Goal: Task Accomplishment & Management: Use online tool/utility

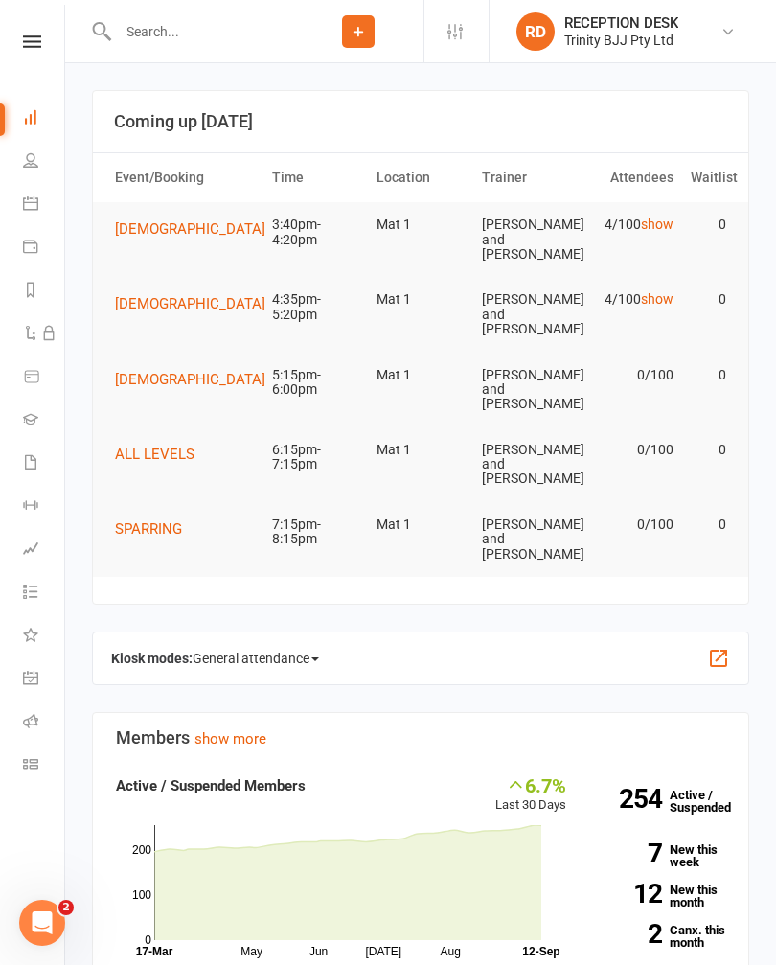
click at [40, 458] on link "Waivers" at bounding box center [44, 464] width 43 height 43
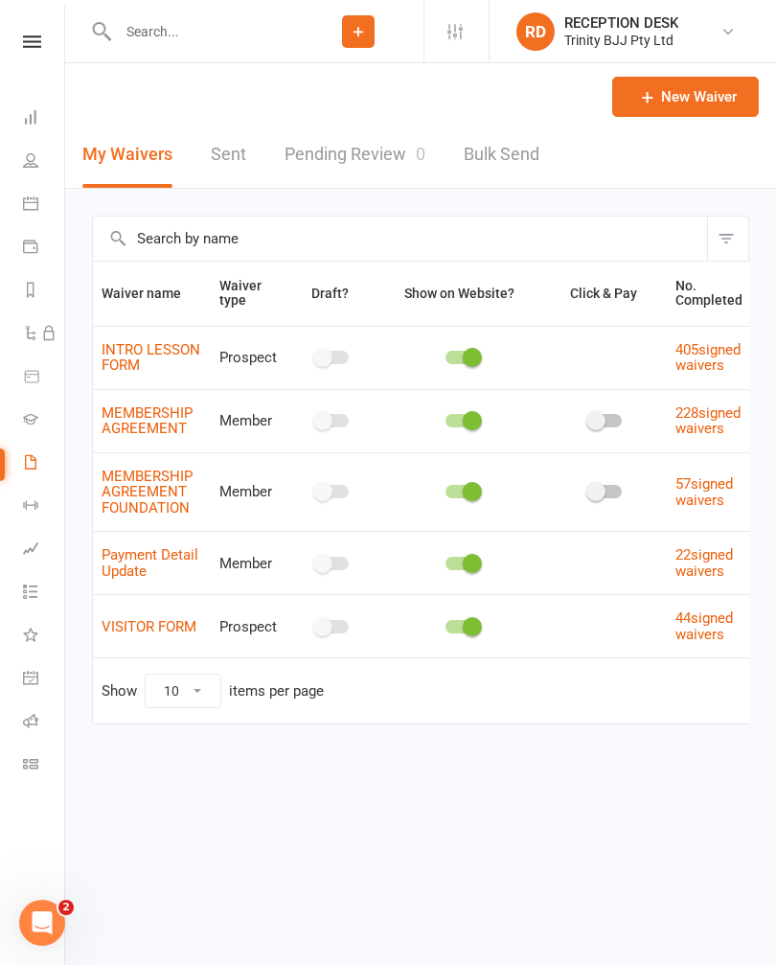
click at [31, 501] on icon at bounding box center [30, 504] width 15 height 15
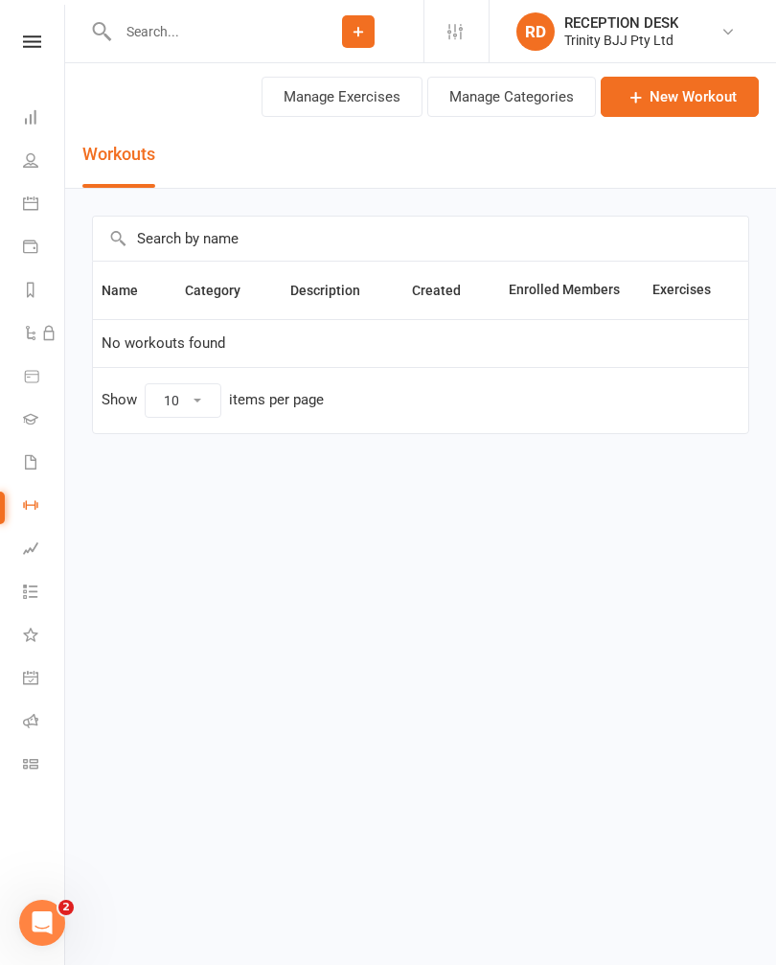
click at [25, 160] on icon at bounding box center [30, 159] width 15 height 15
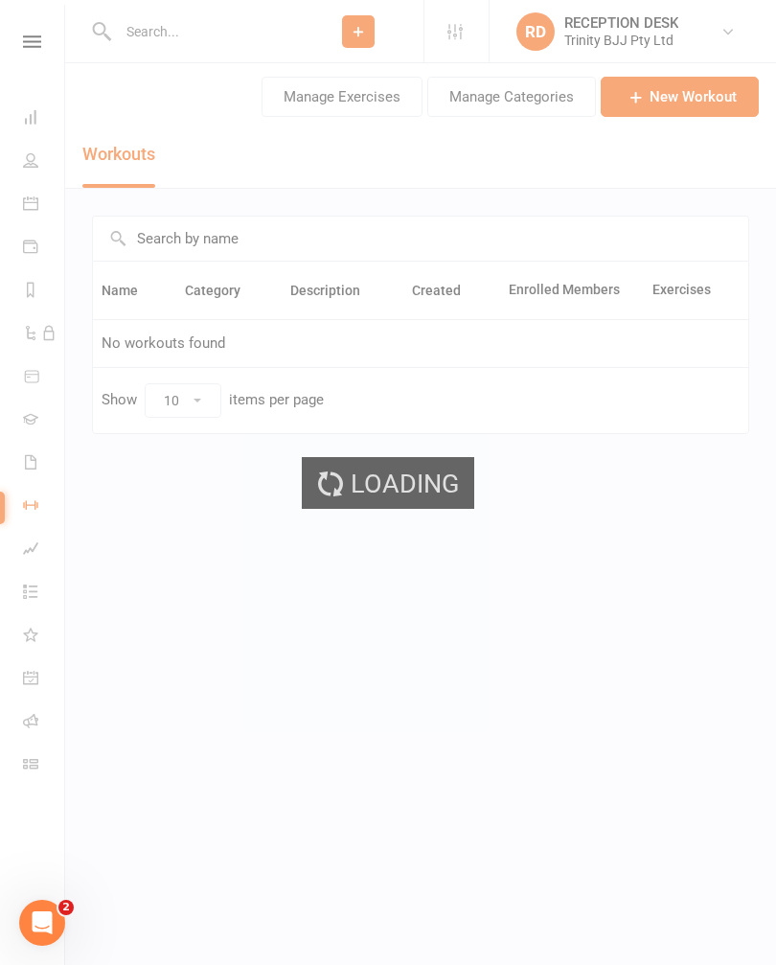
select select "100"
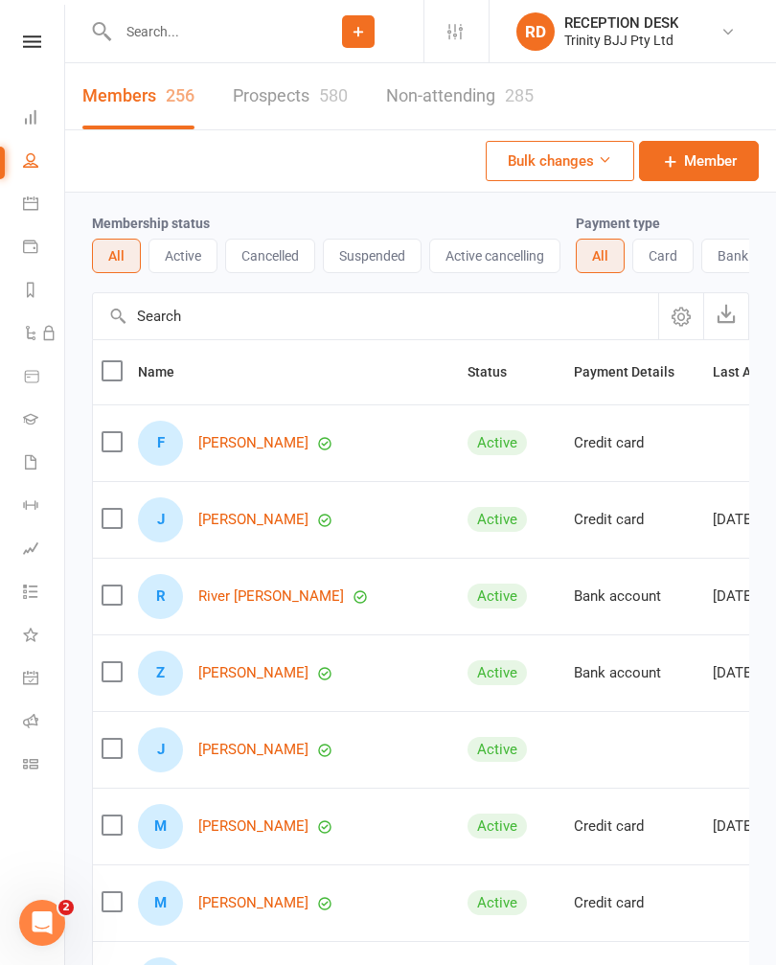
click at [31, 424] on icon at bounding box center [30, 418] width 15 height 15
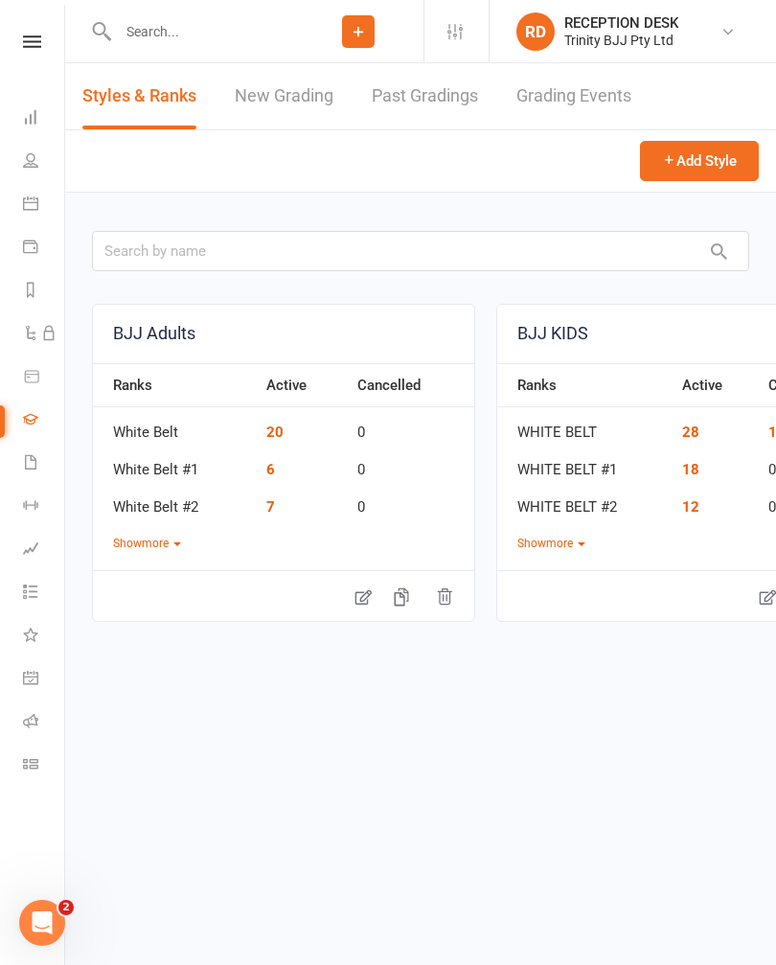
click at [32, 503] on icon at bounding box center [30, 504] width 15 height 15
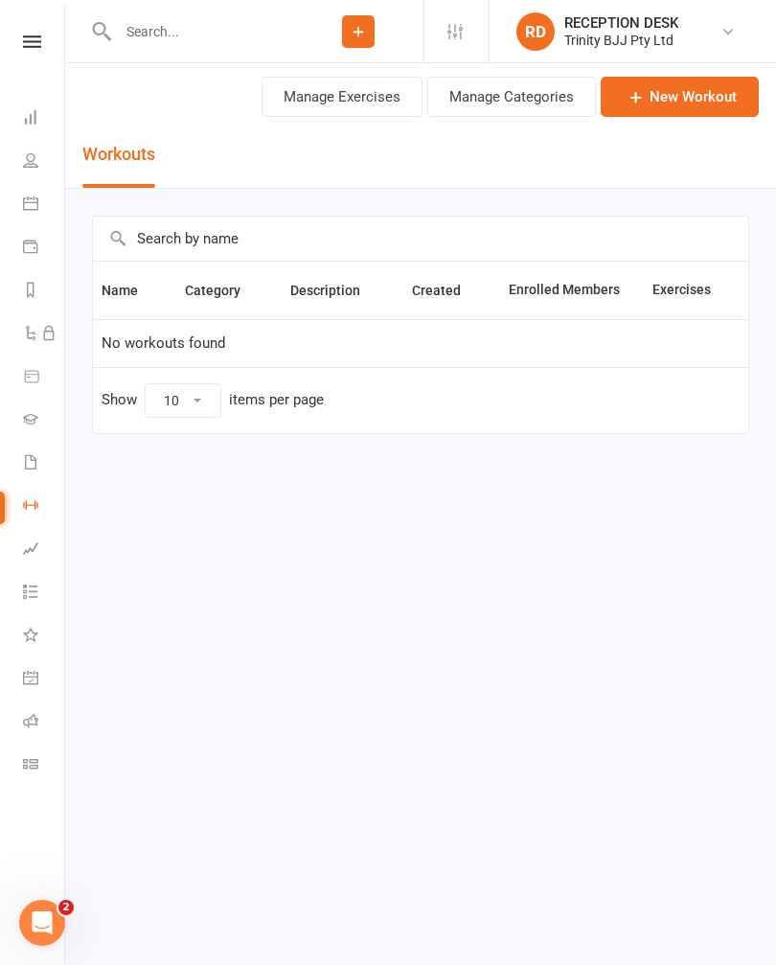
click at [40, 462] on link "Waivers" at bounding box center [44, 464] width 43 height 43
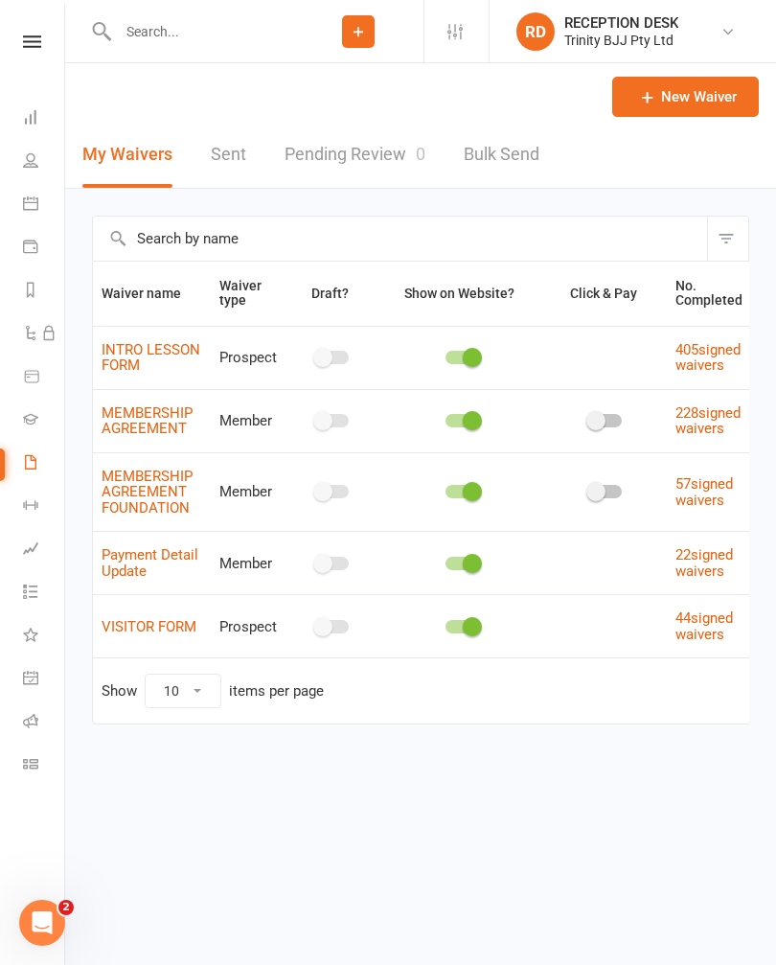
click at [30, 417] on icon at bounding box center [30, 418] width 15 height 15
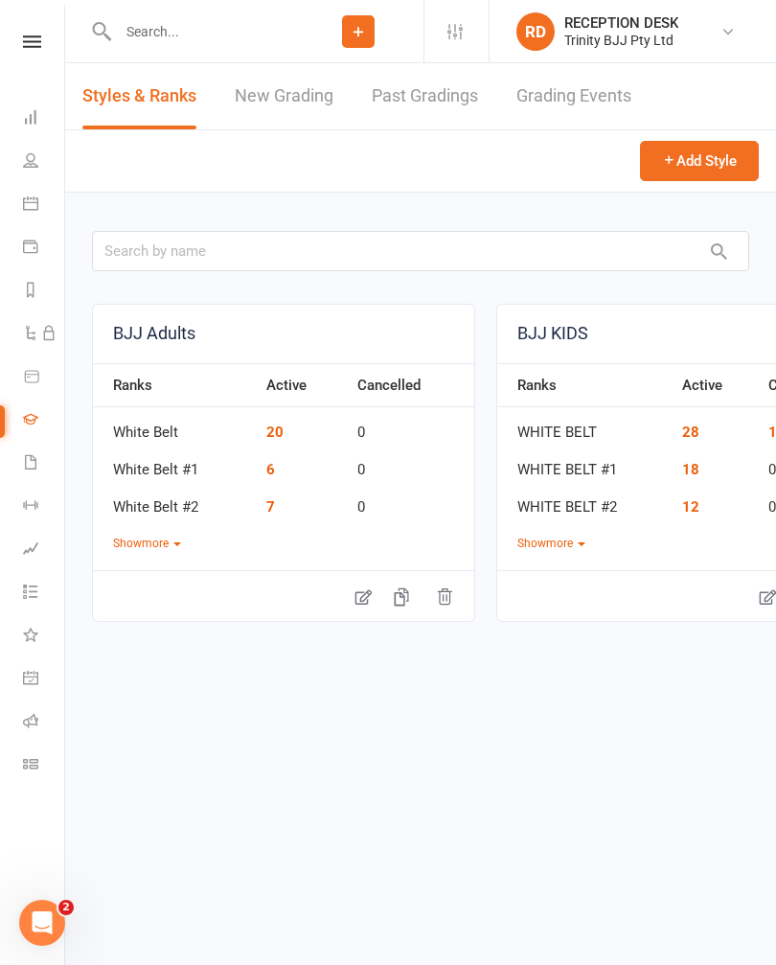
click at [34, 378] on icon at bounding box center [31, 376] width 17 height 17
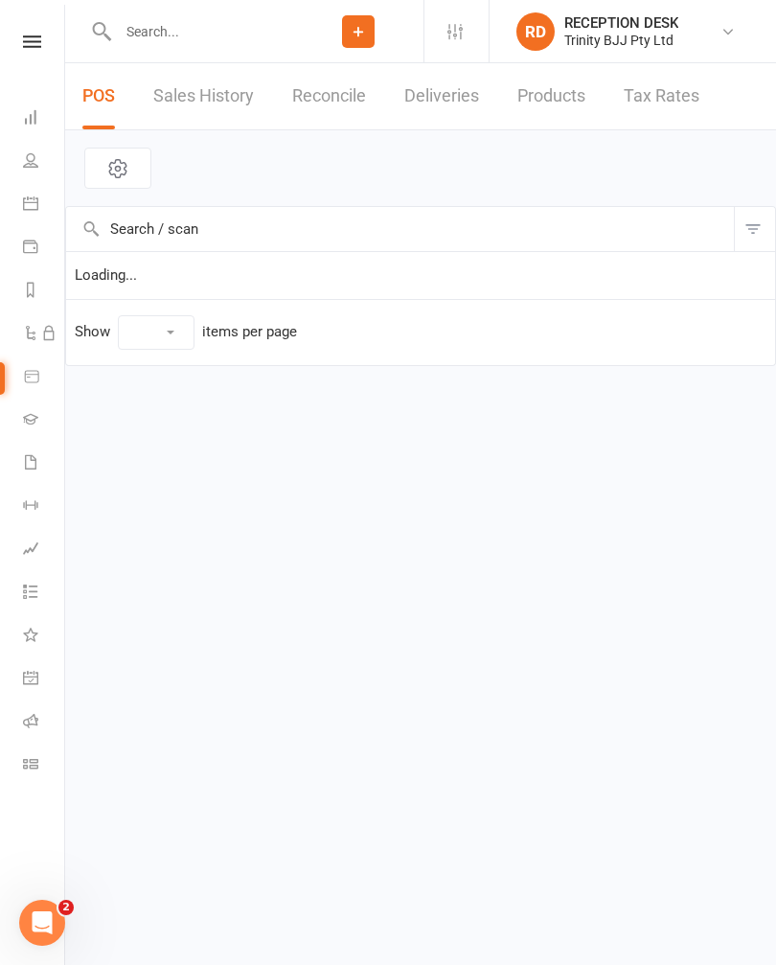
select select "10"
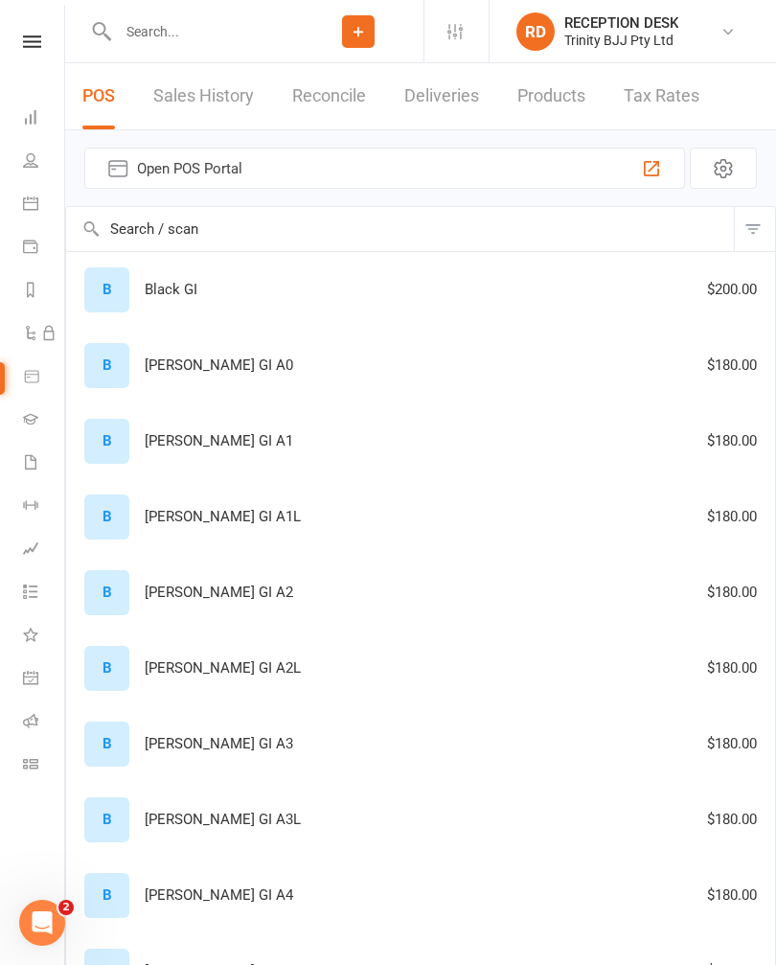
click at [35, 286] on icon at bounding box center [30, 289] width 15 height 15
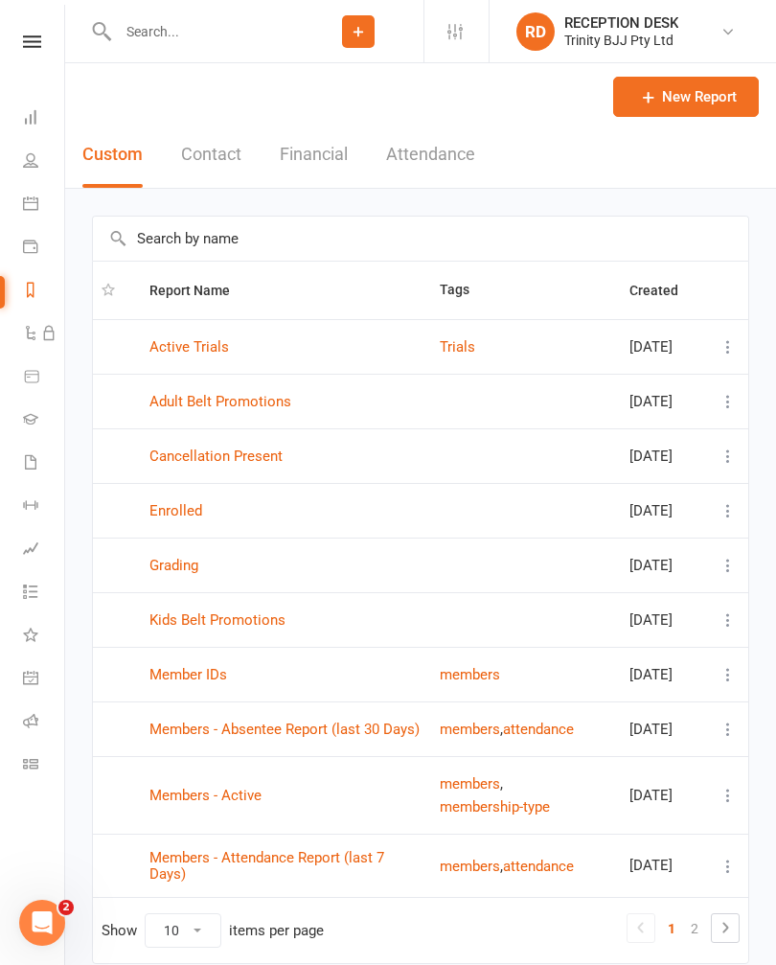
click at [35, 240] on icon at bounding box center [30, 246] width 15 height 15
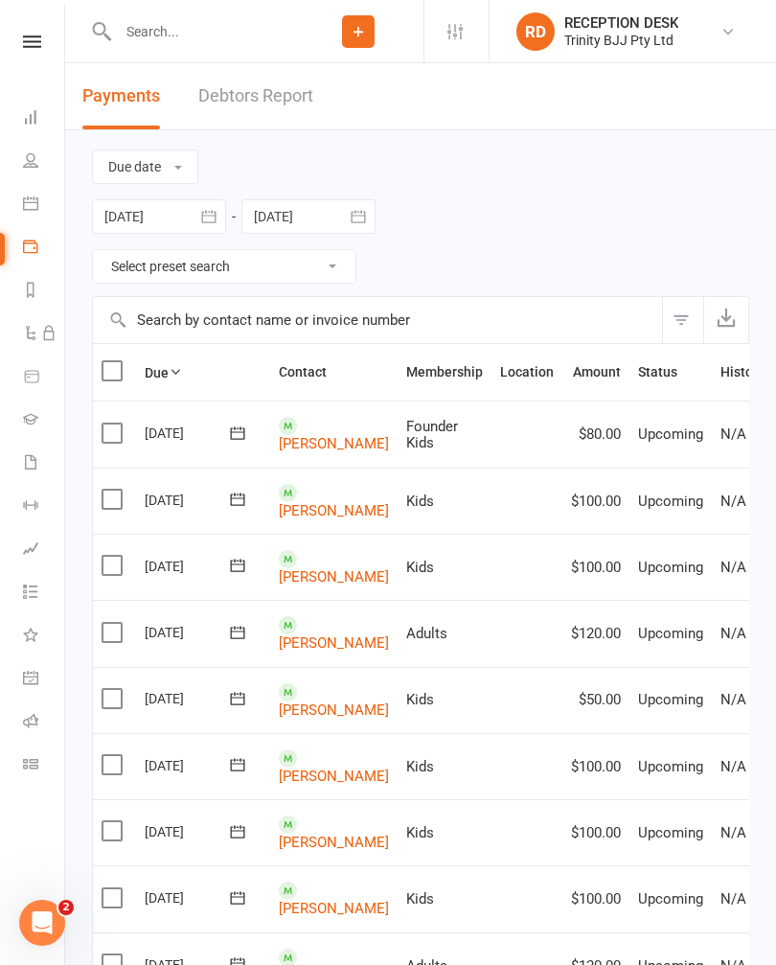
click at [27, 197] on icon at bounding box center [30, 203] width 15 height 15
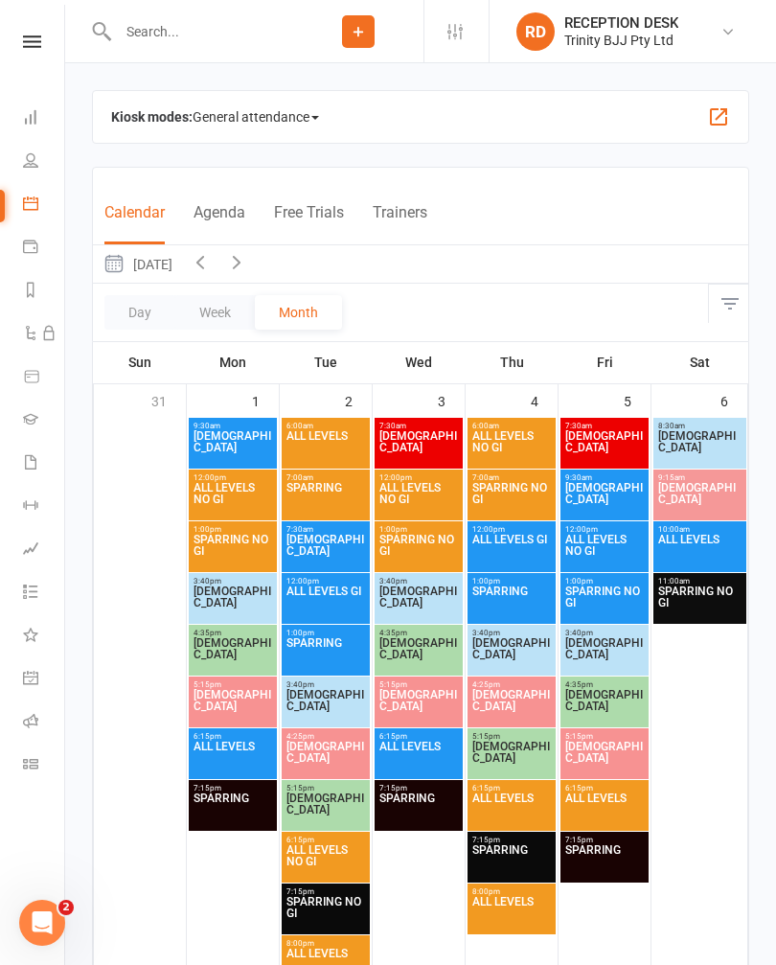
click at [36, 157] on icon at bounding box center [30, 159] width 15 height 15
select select "100"
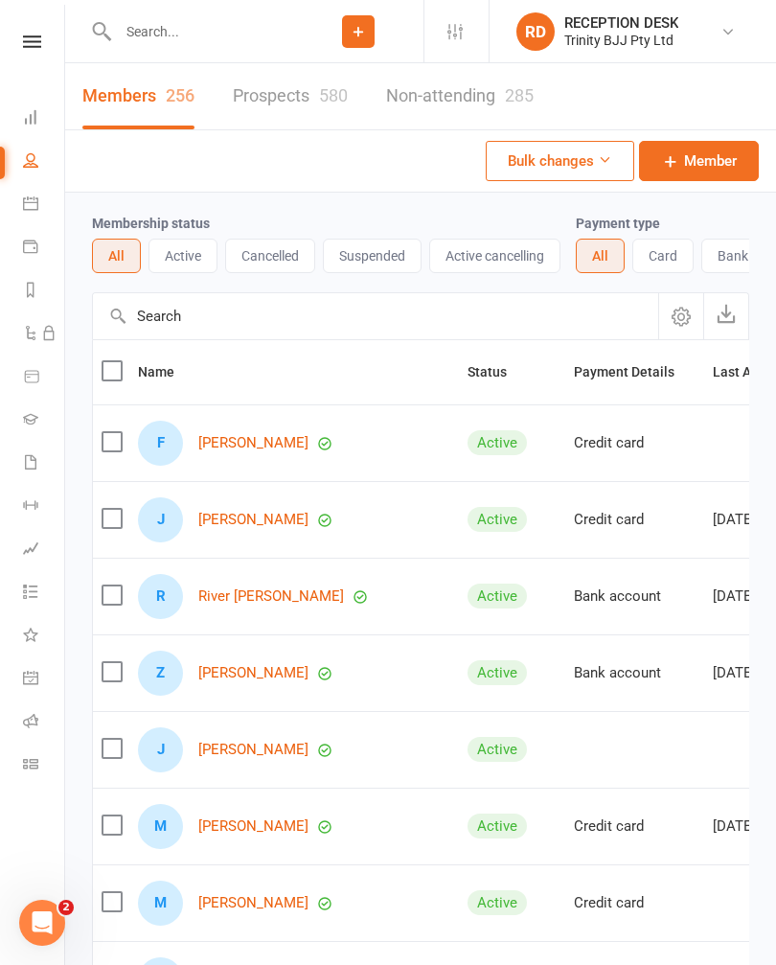
click at [34, 110] on icon at bounding box center [30, 116] width 15 height 15
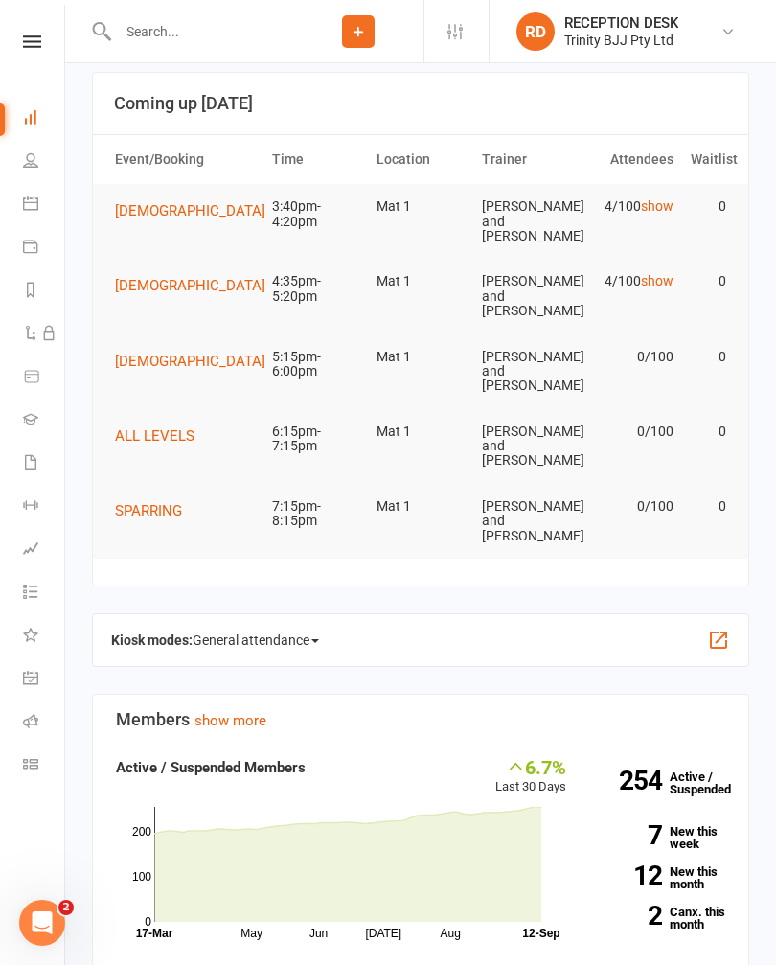
scroll to position [19, 0]
click at [654, 207] on link "show" at bounding box center [657, 204] width 33 height 15
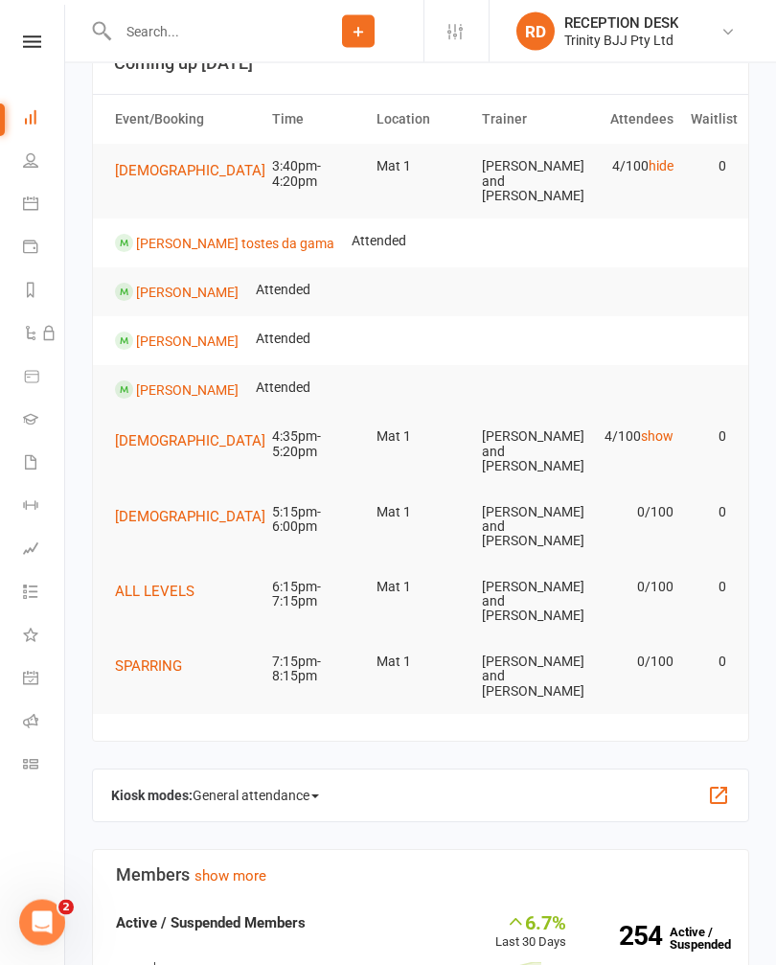
scroll to position [55, 0]
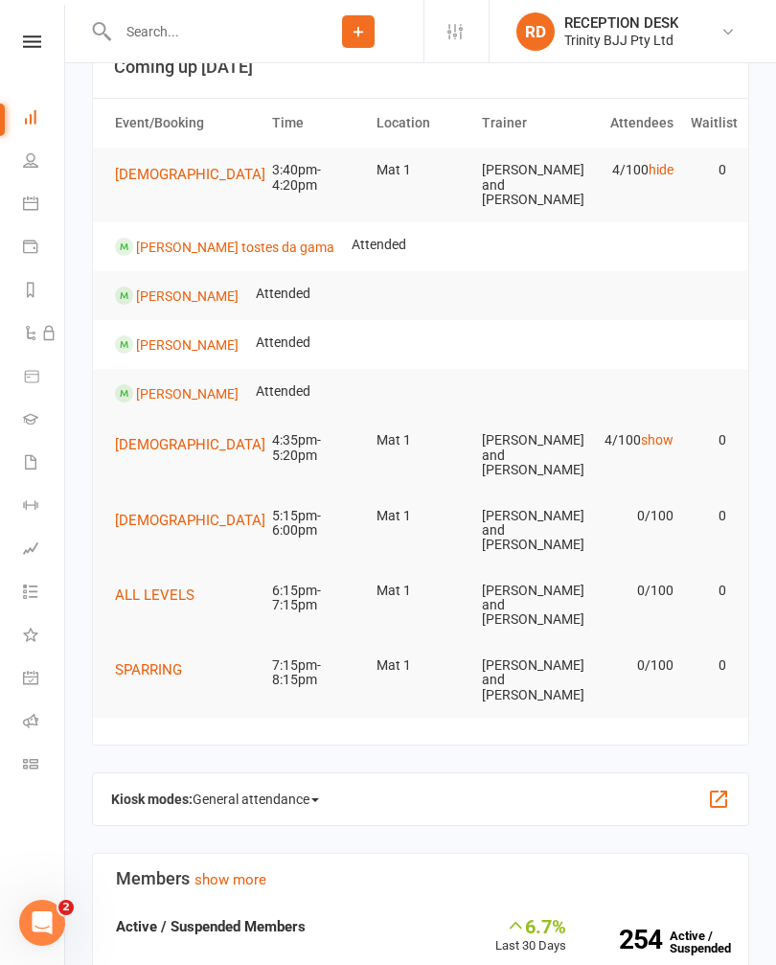
click at [617, 310] on tr "Helena Katic Attended" at bounding box center [421, 295] width 656 height 49
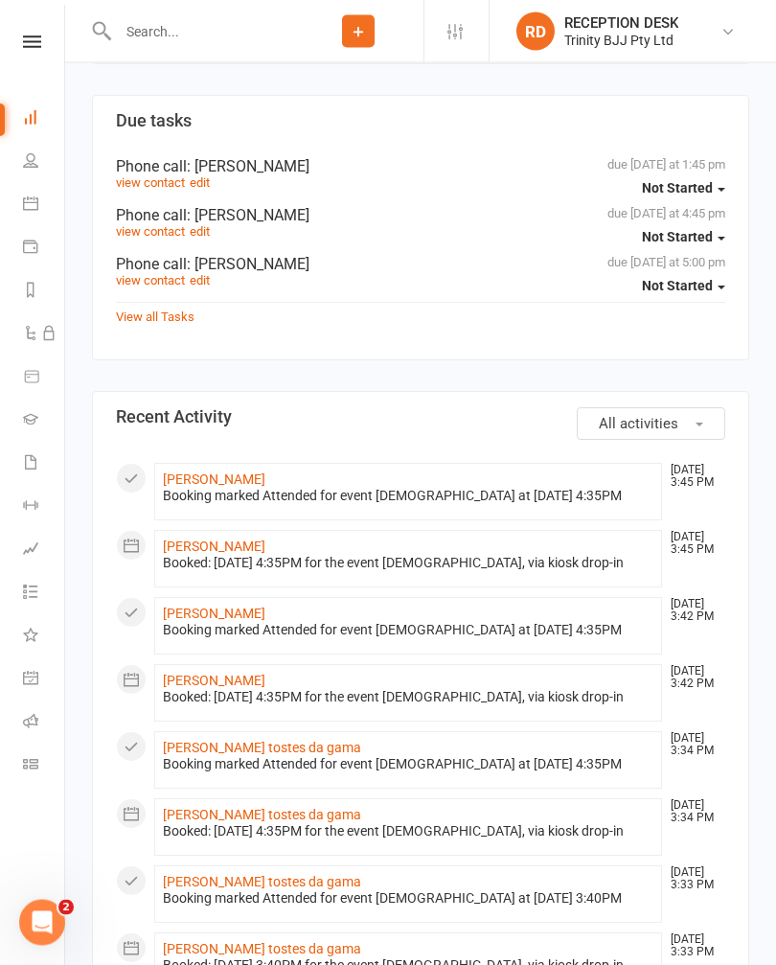
scroll to position [1417, 0]
click at [15, 699] on li "General attendance" at bounding box center [32, 679] width 64 height 43
click at [28, 711] on link "Roll call" at bounding box center [44, 723] width 43 height 43
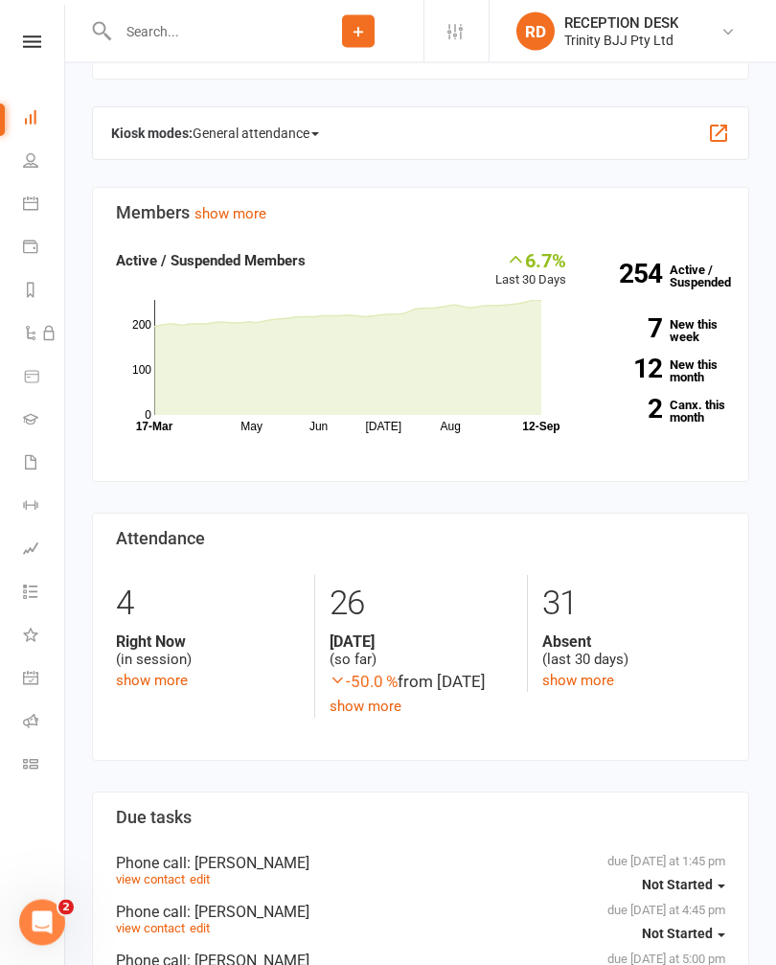
scroll to position [717, 0]
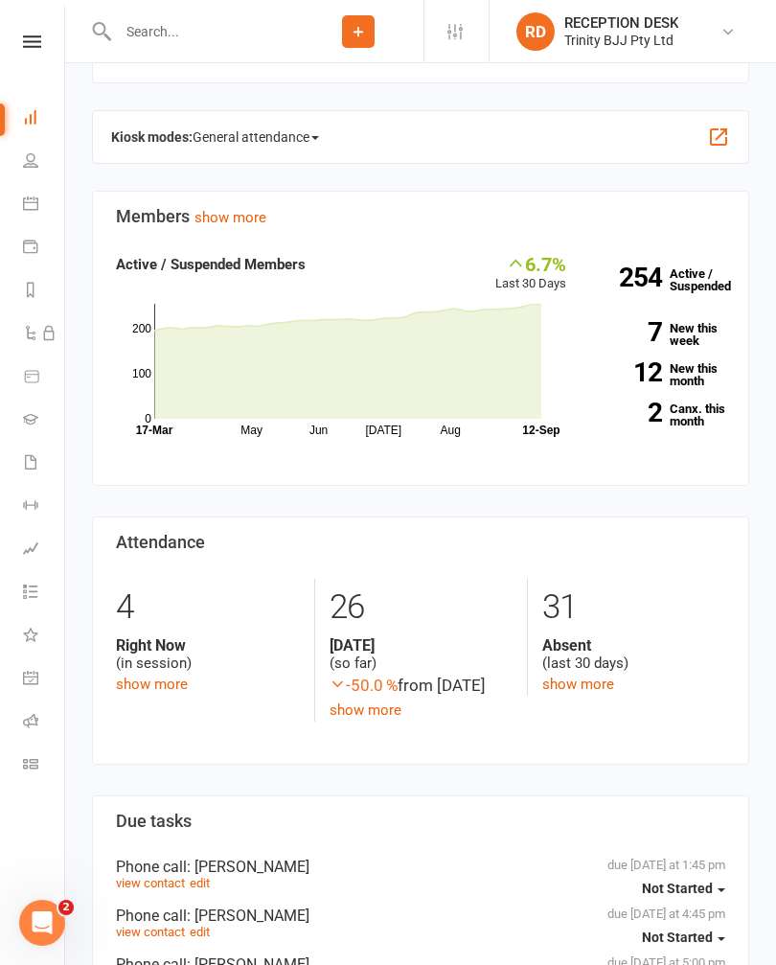
click at [47, 420] on link "Gradings" at bounding box center [44, 421] width 43 height 43
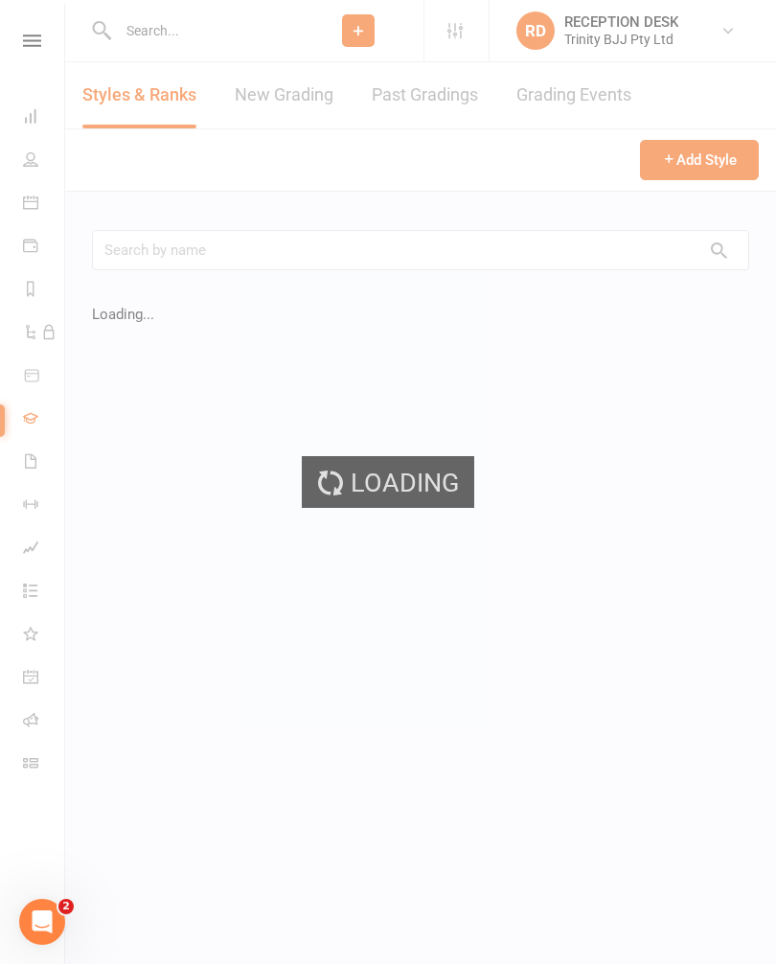
click at [286, 105] on link "New Grading" at bounding box center [284, 96] width 99 height 66
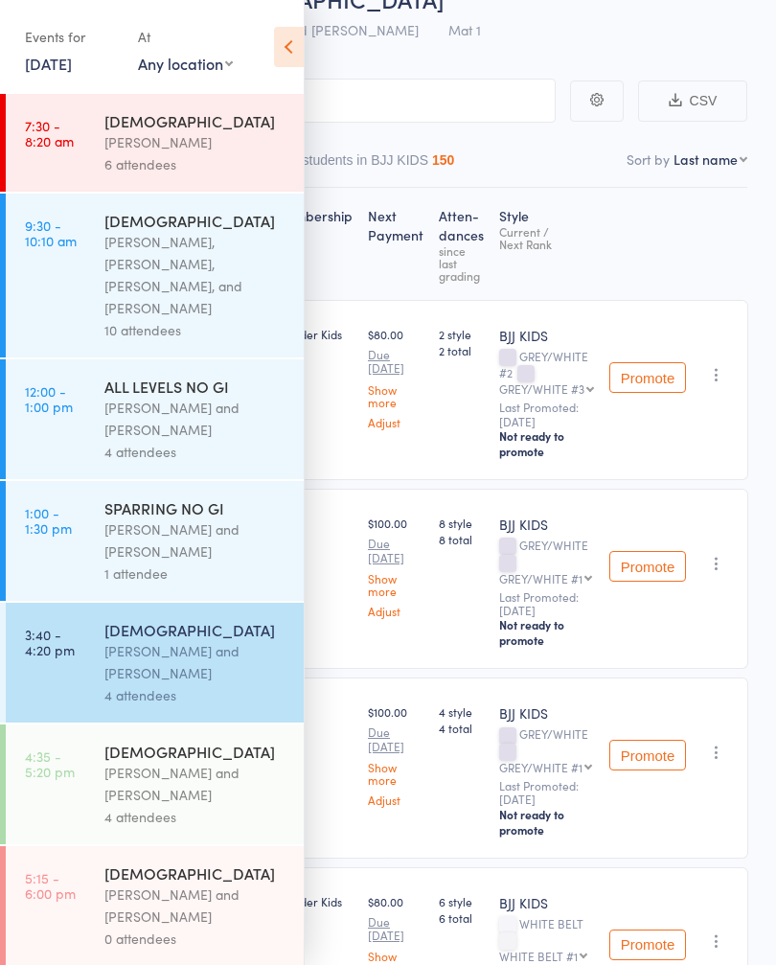
scroll to position [94, 0]
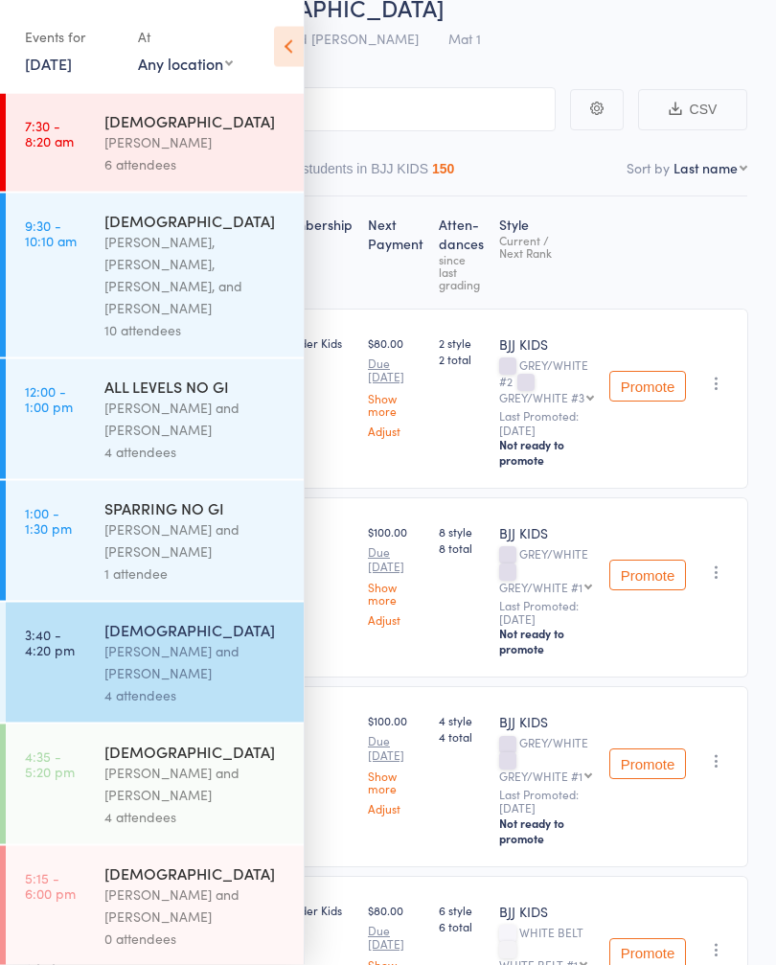
click at [290, 46] on icon at bounding box center [289, 47] width 30 height 40
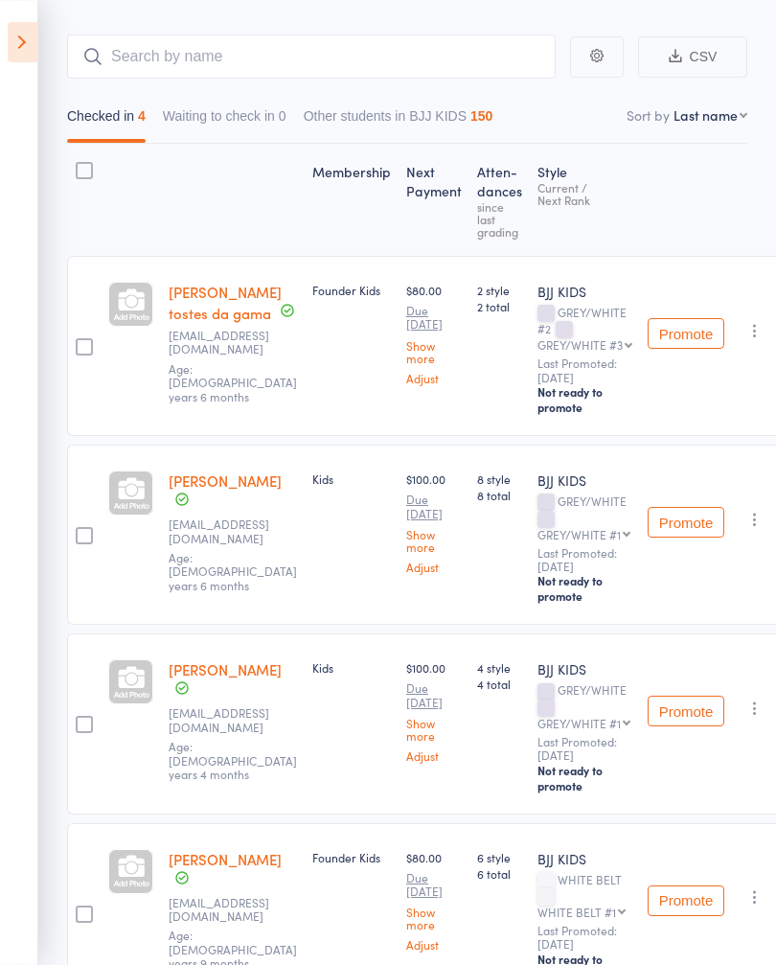
scroll to position [0, 0]
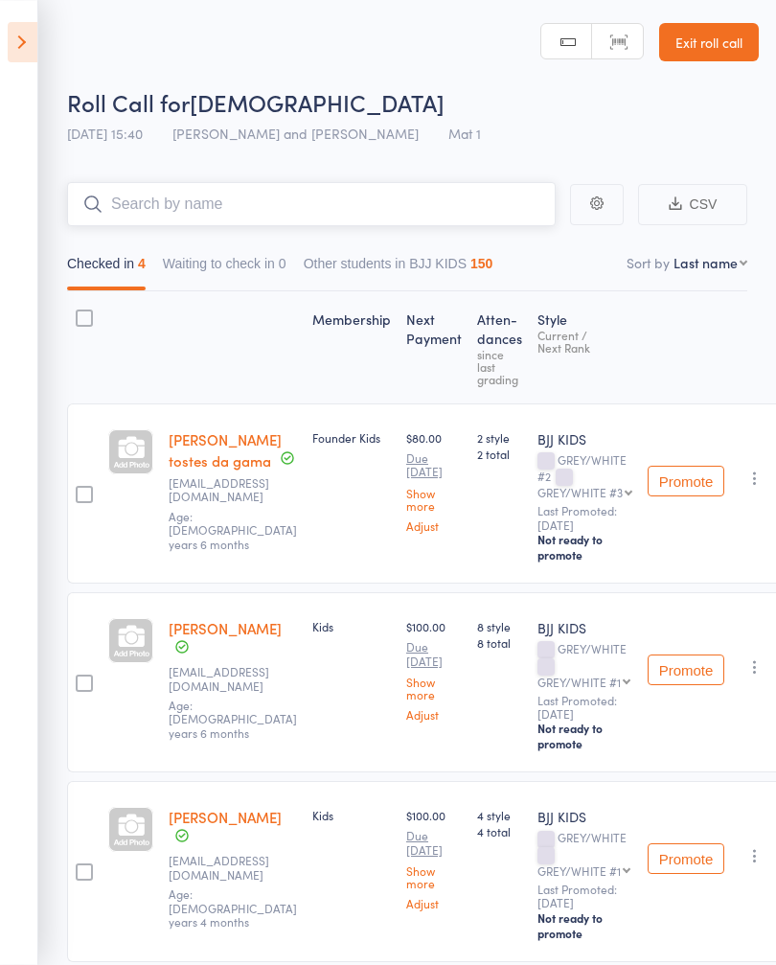
click at [416, 208] on input "search" at bounding box center [311, 204] width 489 height 44
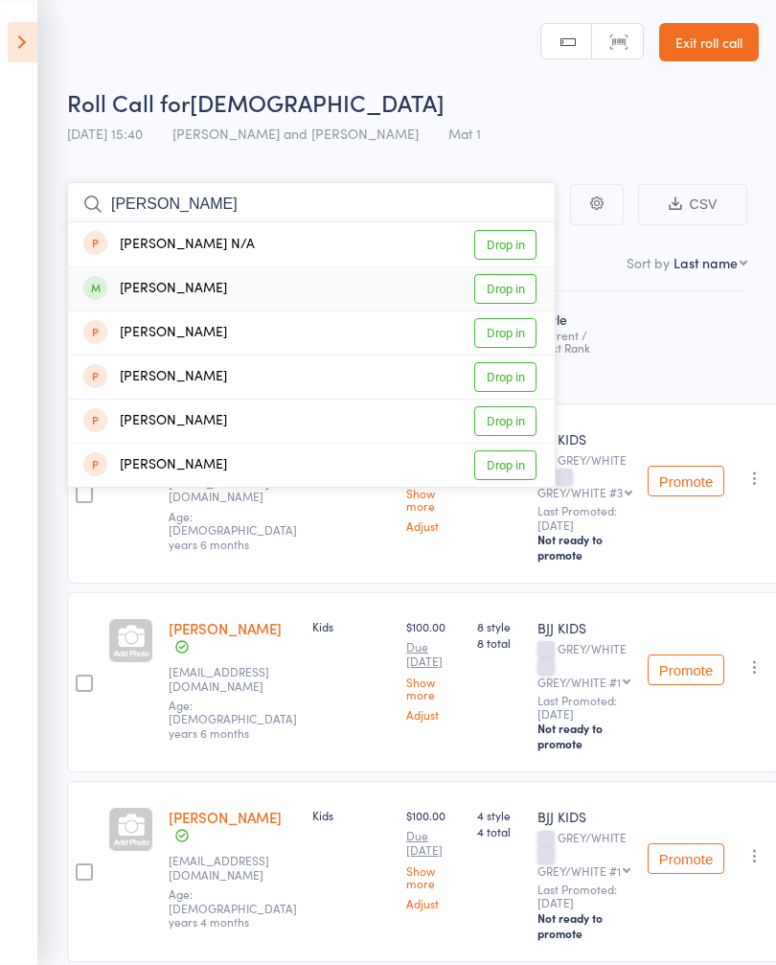
type input "[PERSON_NAME]"
click at [494, 281] on link "Drop in" at bounding box center [505, 289] width 62 height 30
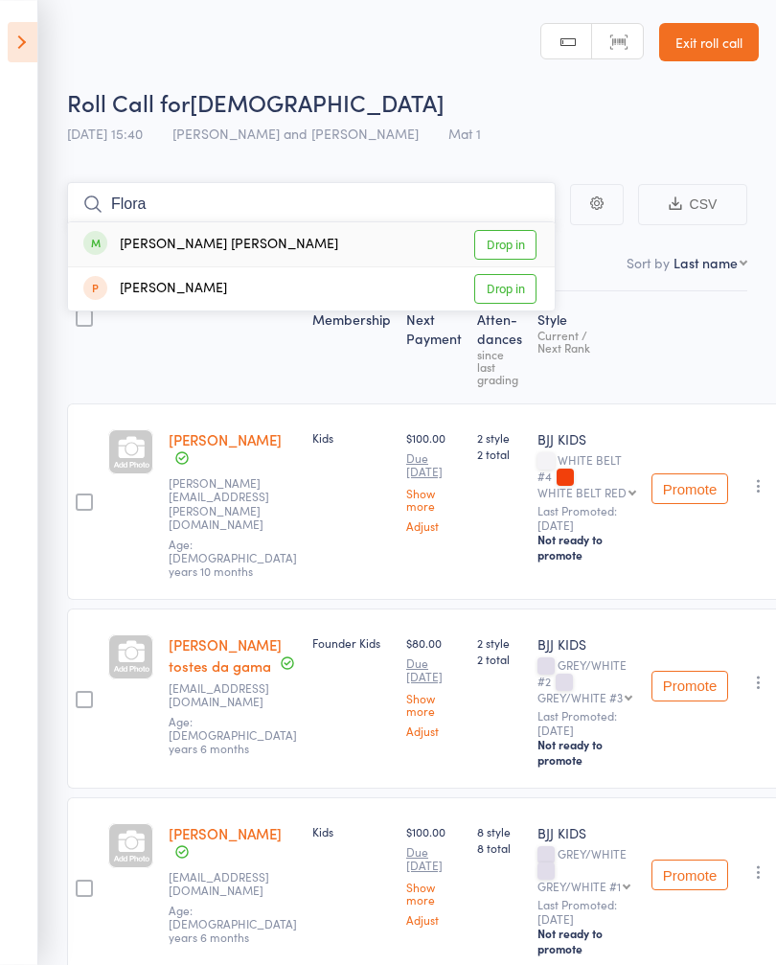
type input "Flora"
click at [490, 242] on link "Drop in" at bounding box center [505, 245] width 62 height 30
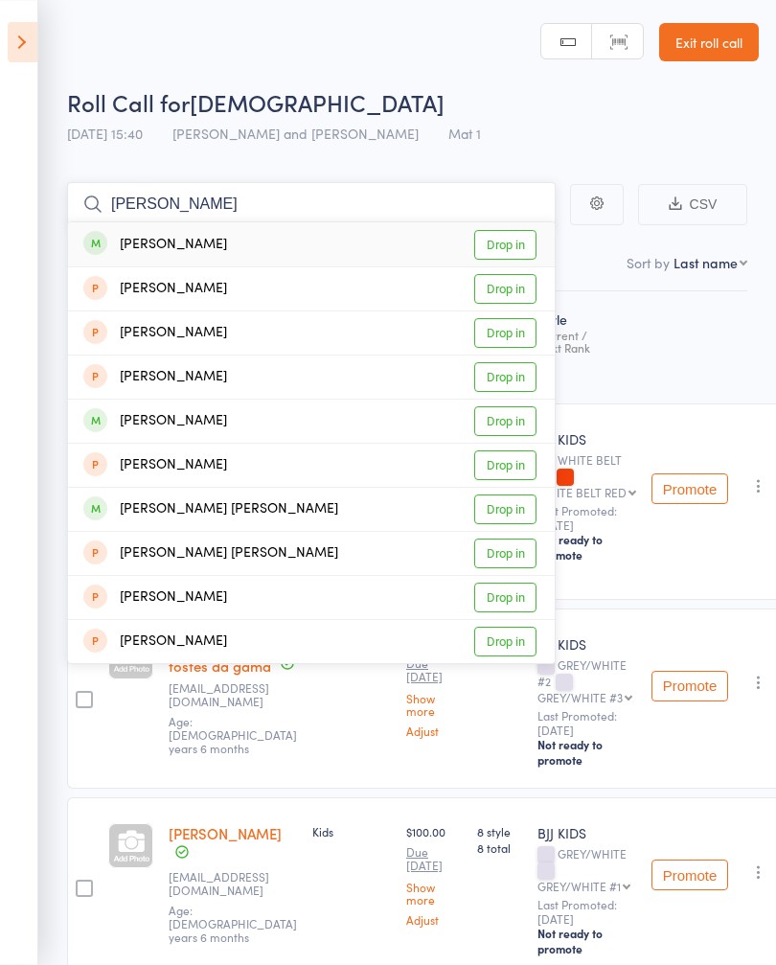
type input "[PERSON_NAME]"
click at [520, 242] on link "Drop in" at bounding box center [505, 245] width 62 height 30
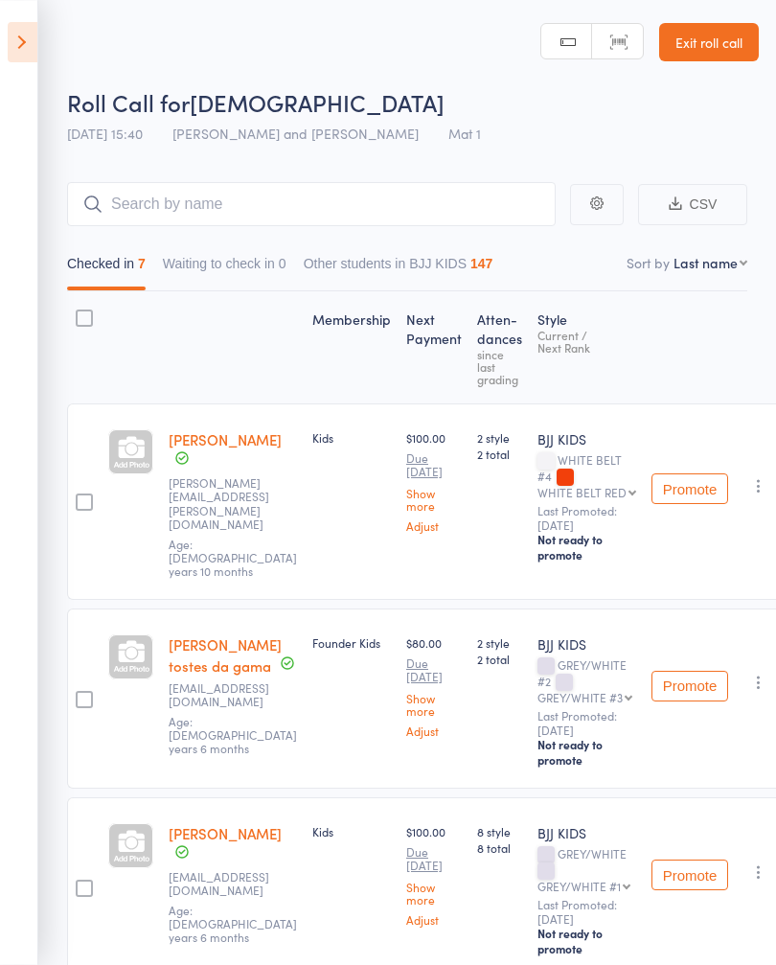
click at [31, 52] on icon at bounding box center [23, 42] width 30 height 40
